Goal: Register for event/course

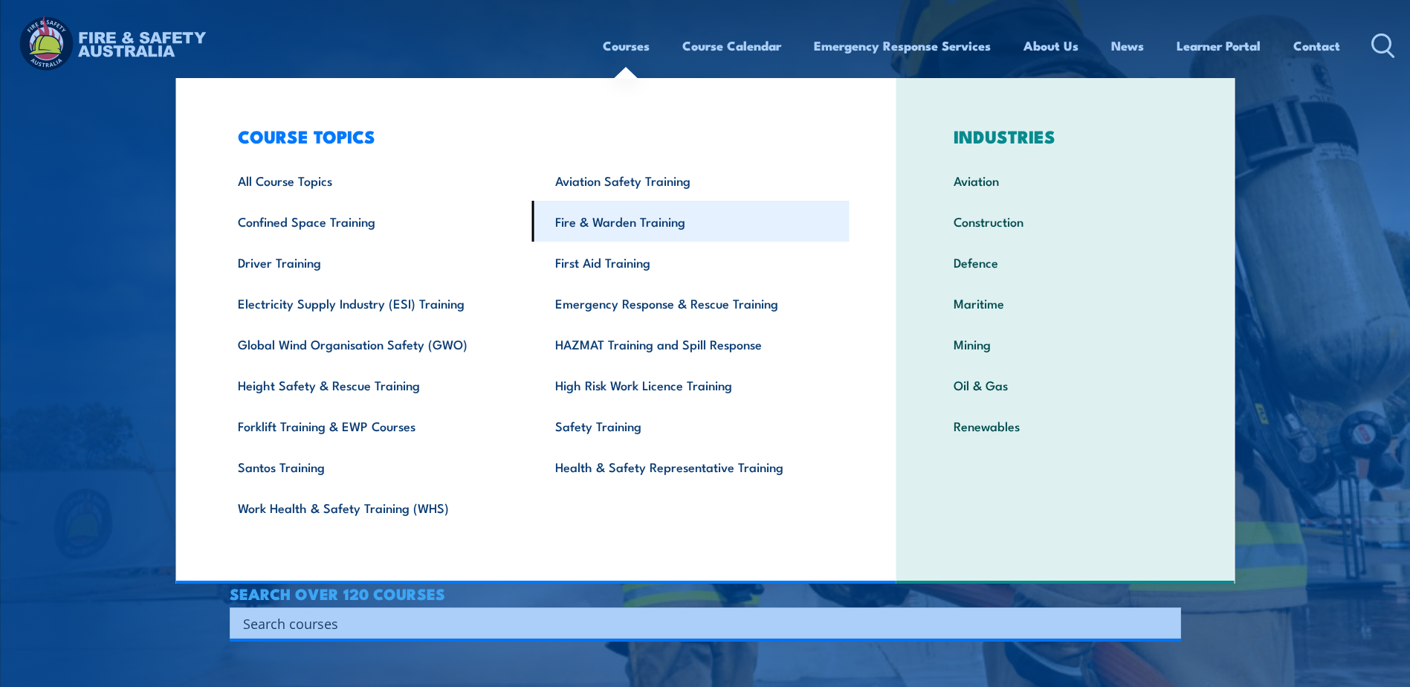
click at [643, 220] on link "Fire & Warden Training" at bounding box center [690, 221] width 317 height 41
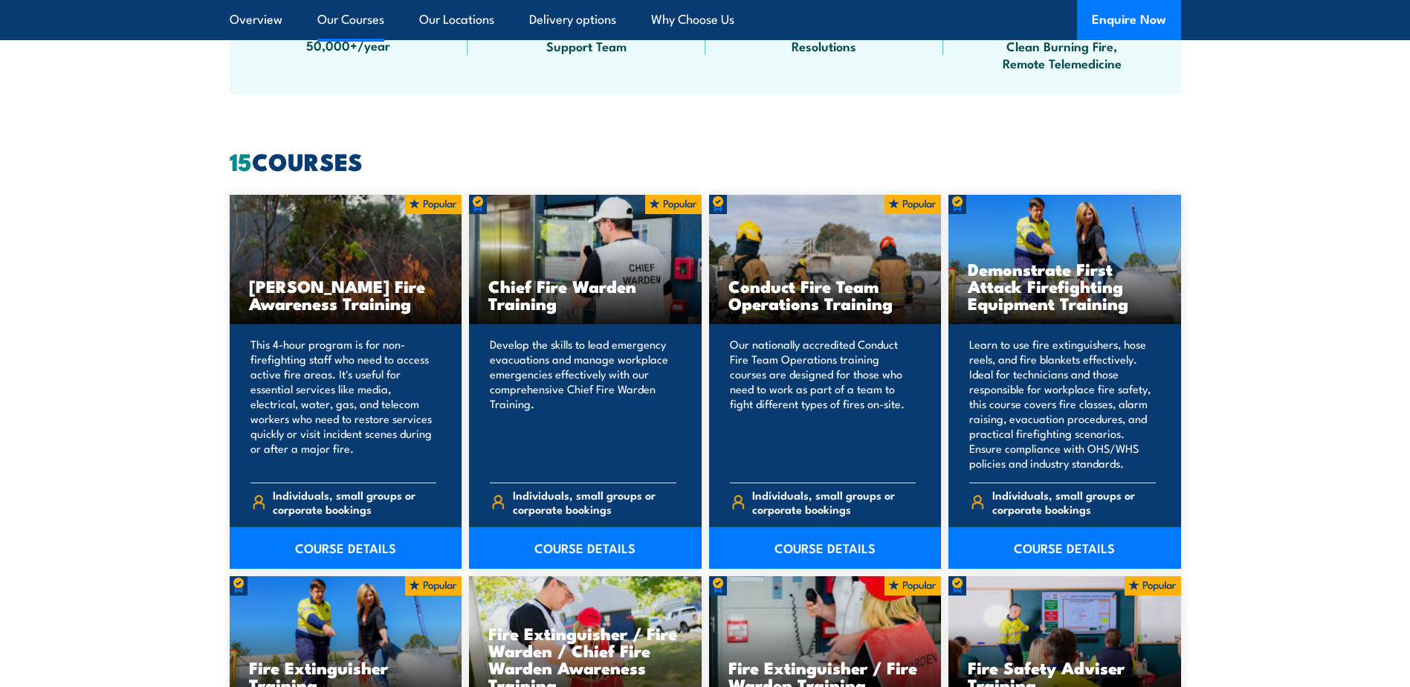
scroll to position [1069, 0]
click at [614, 554] on link "COURSE DETAILS" at bounding box center [585, 549] width 233 height 42
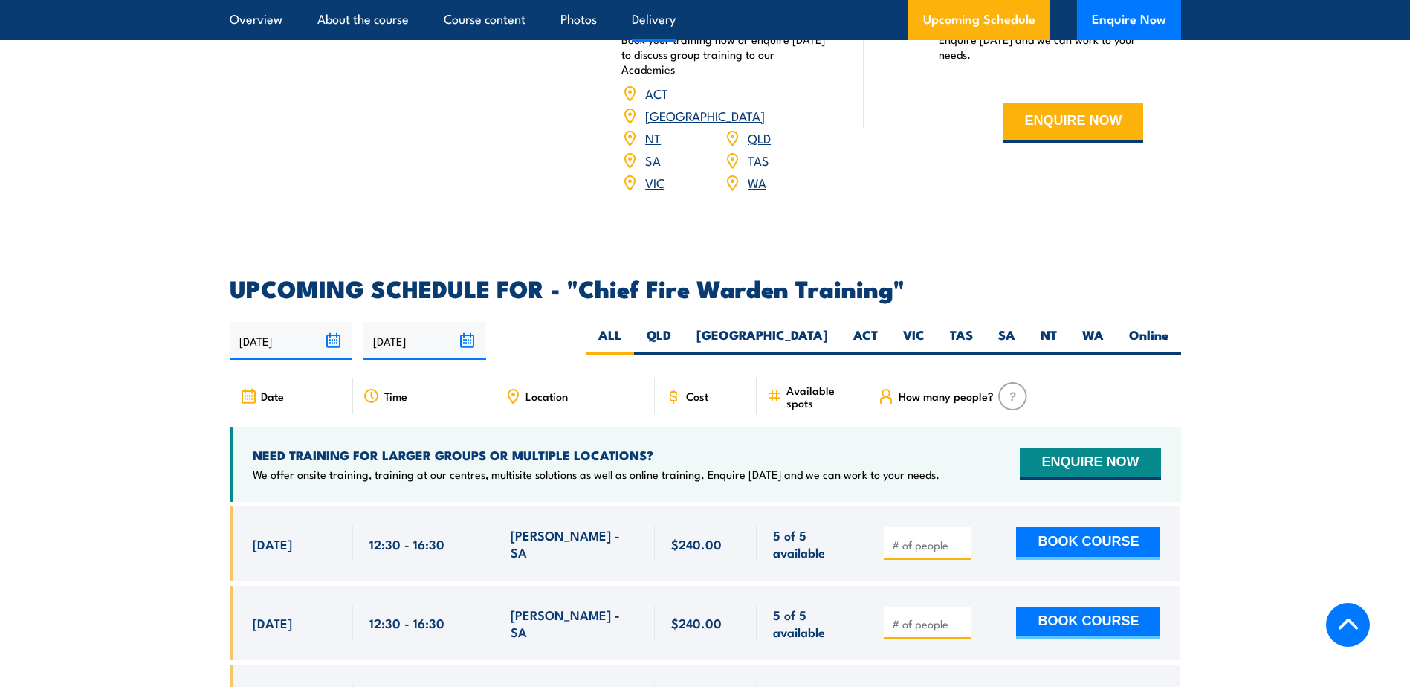
scroll to position [2397, 0]
click at [1001, 326] on label "SA" at bounding box center [1007, 340] width 42 height 29
click at [1015, 326] on input "SA" at bounding box center [1020, 331] width 10 height 10
radio input "true"
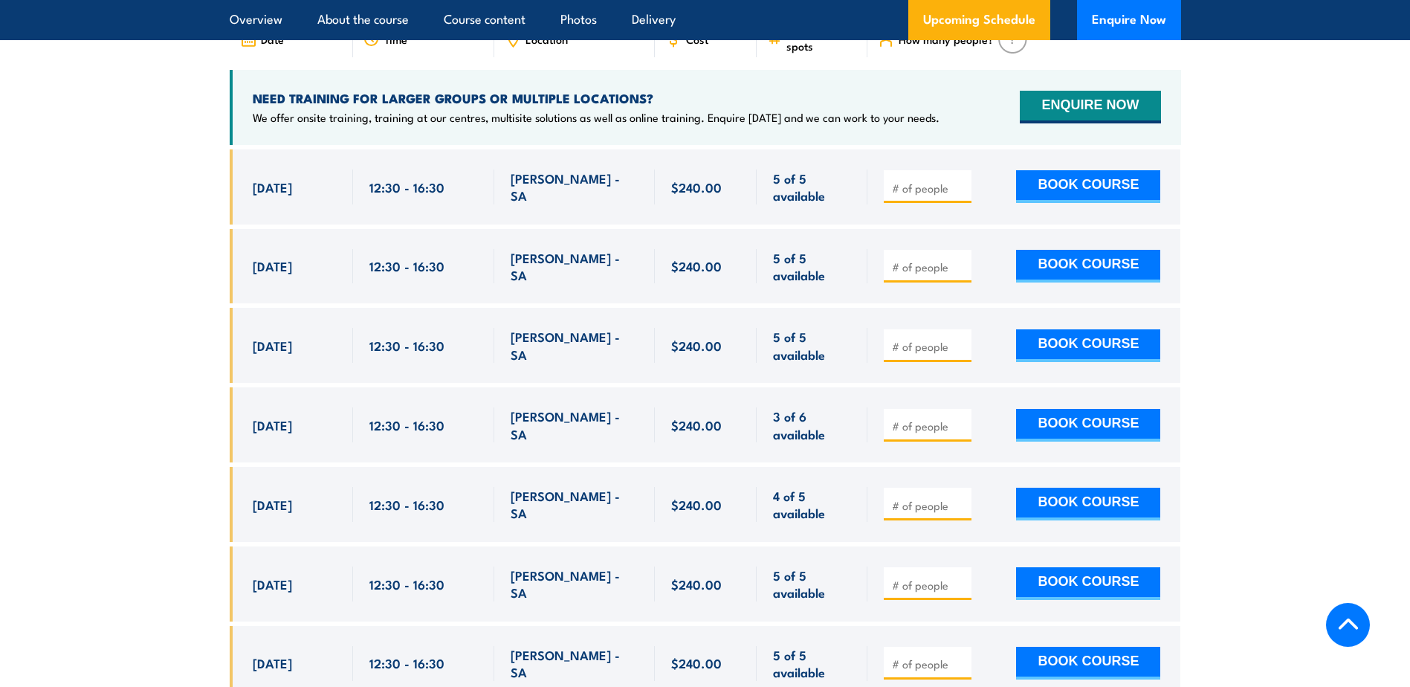
scroll to position [2754, 0]
